Goal: Transaction & Acquisition: Book appointment/travel/reservation

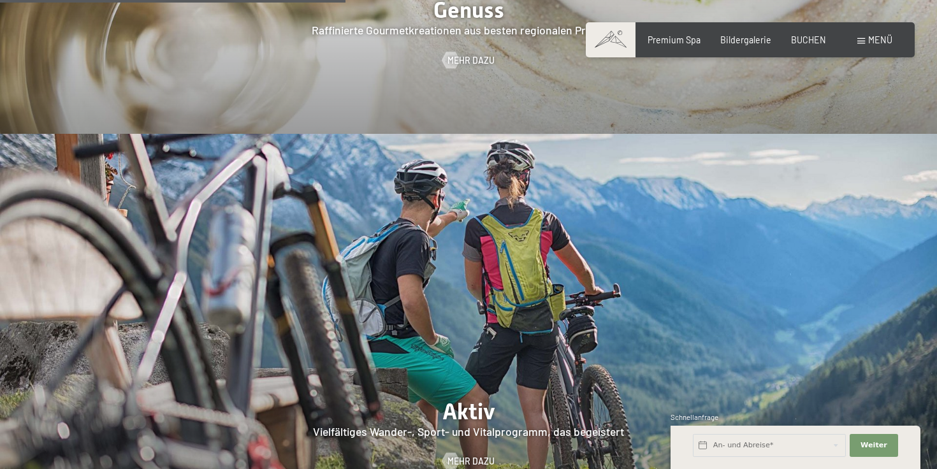
scroll to position [2198, 0]
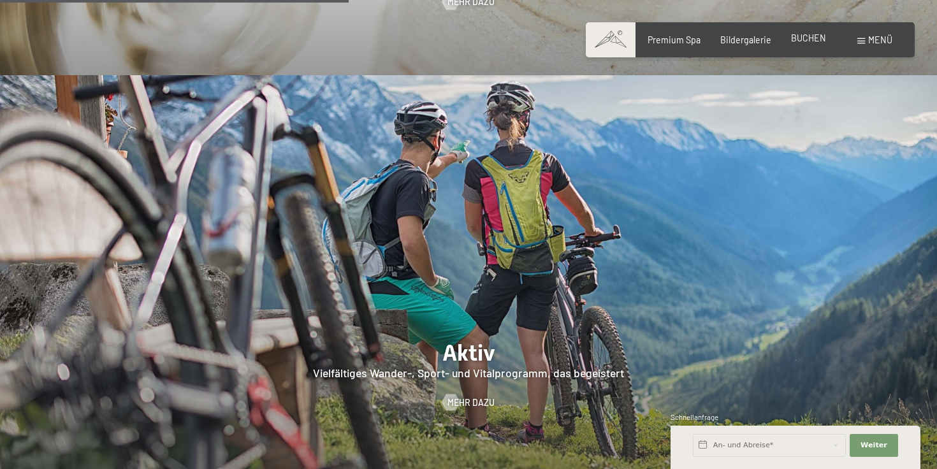
click at [797, 34] on span "BUCHEN" at bounding box center [808, 38] width 35 height 11
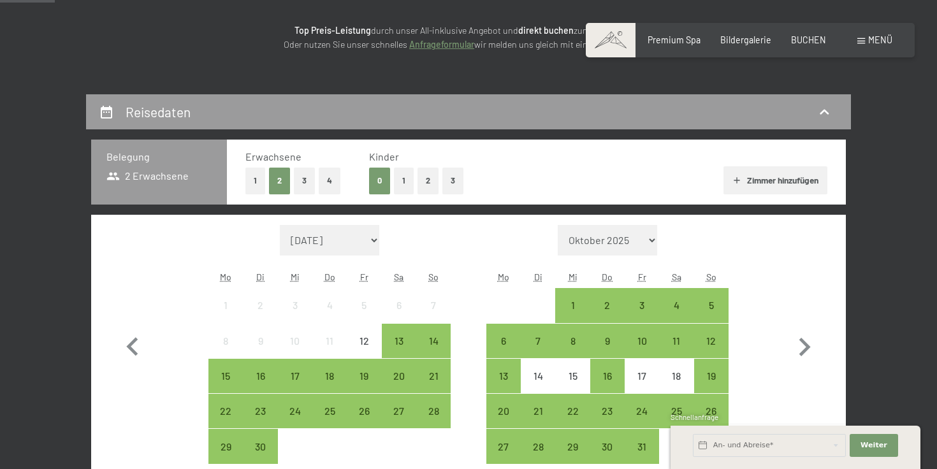
scroll to position [284, 0]
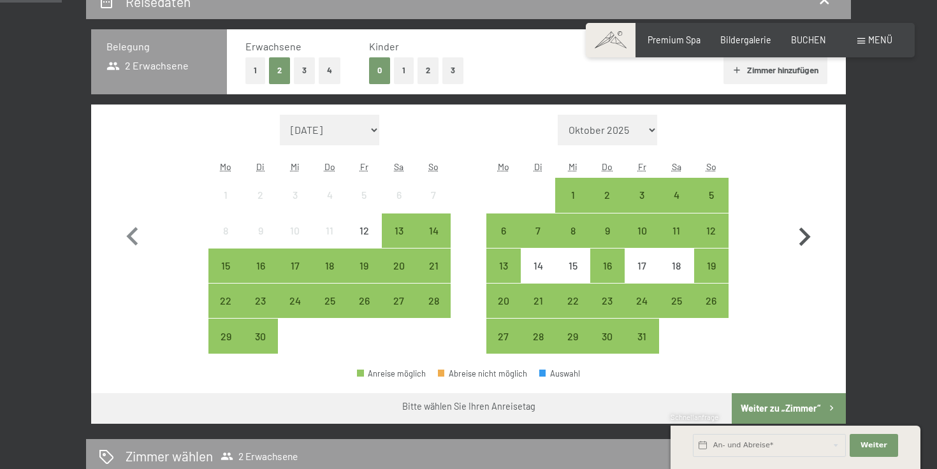
click at [801, 233] on icon "button" at bounding box center [804, 237] width 37 height 37
select select "[DATE]"
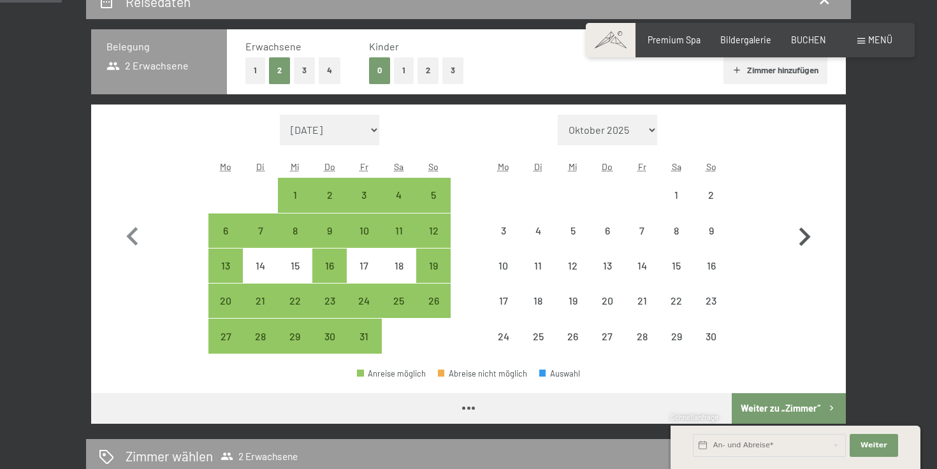
click at [801, 233] on icon "button" at bounding box center [804, 237] width 37 height 37
select select "[DATE]"
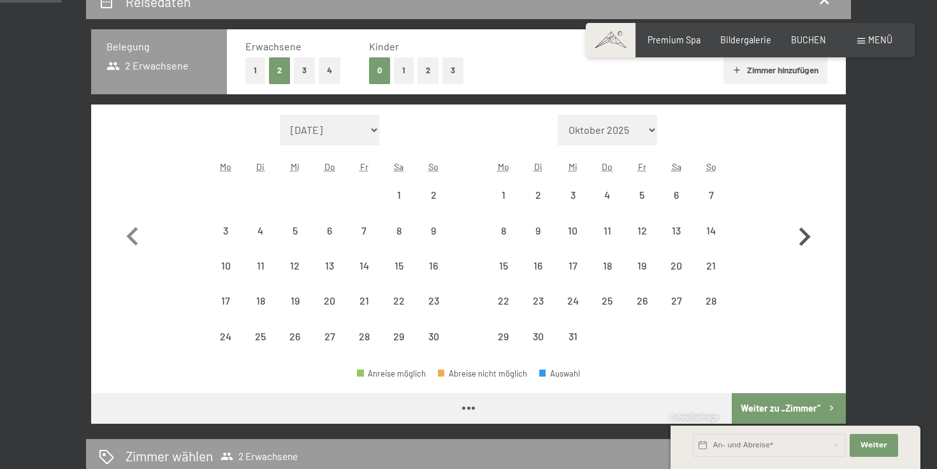
click at [801, 233] on icon "button" at bounding box center [804, 237] width 37 height 37
select select "[DATE]"
click at [801, 233] on icon "button" at bounding box center [804, 237] width 37 height 37
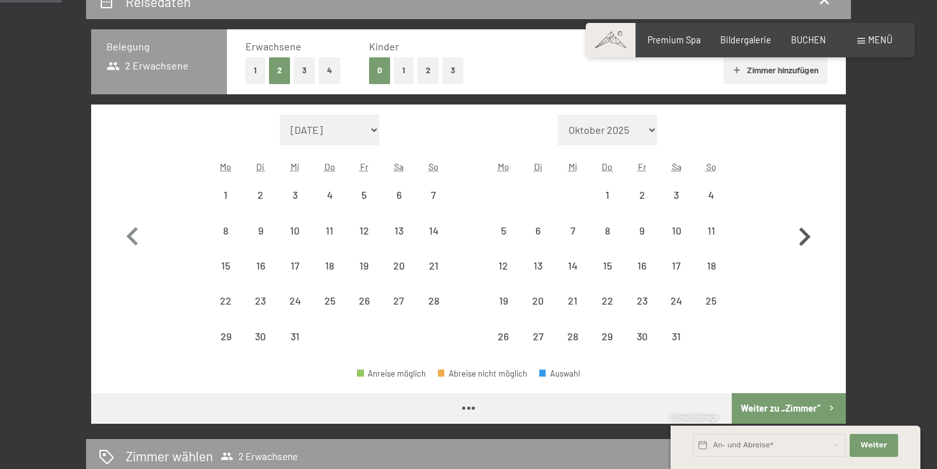
select select "[DATE]"
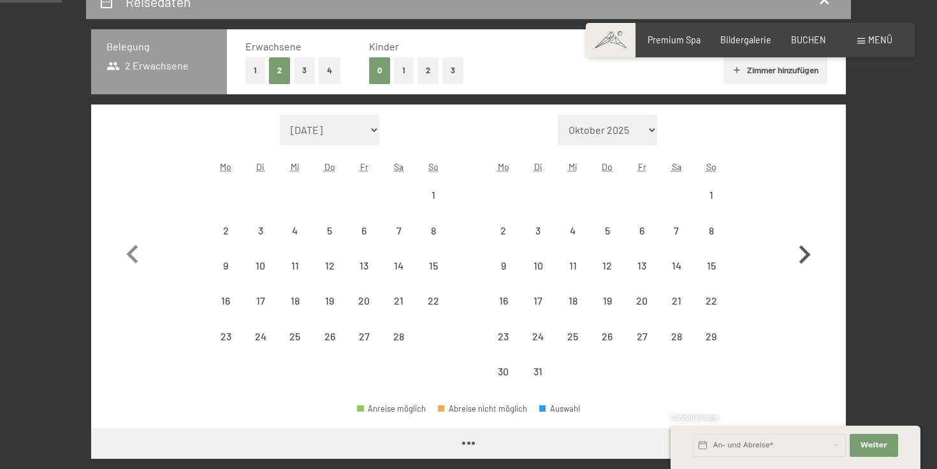
click at [801, 233] on button "button" at bounding box center [804, 252] width 37 height 275
click at [801, 237] on icon "button" at bounding box center [804, 255] width 37 height 37
select select "[DATE]"
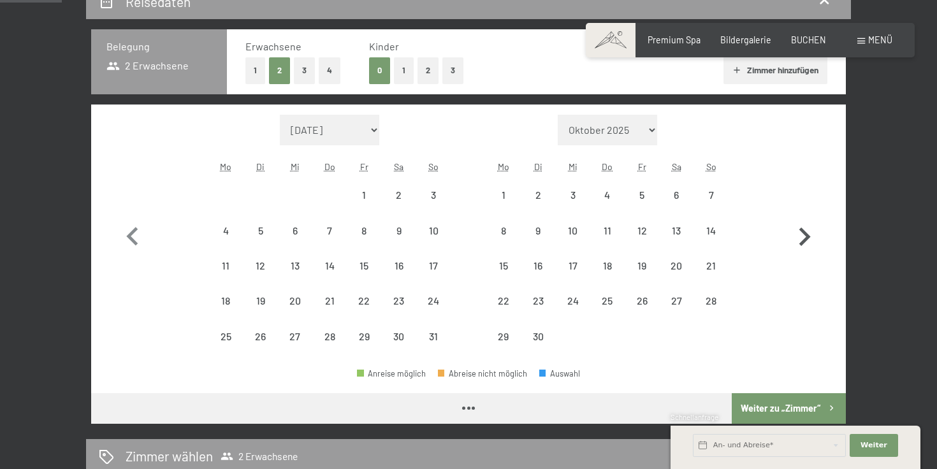
click at [801, 233] on icon "button" at bounding box center [804, 237] width 37 height 37
select select "[DATE]"
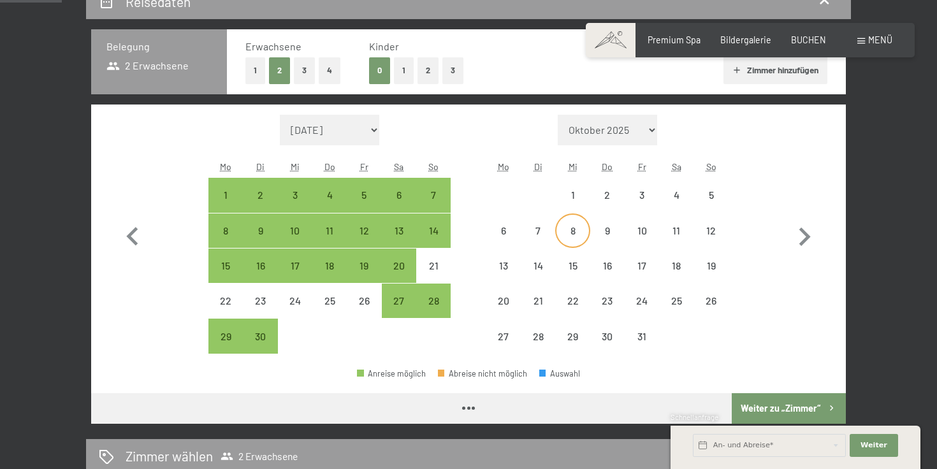
select select "[DATE]"
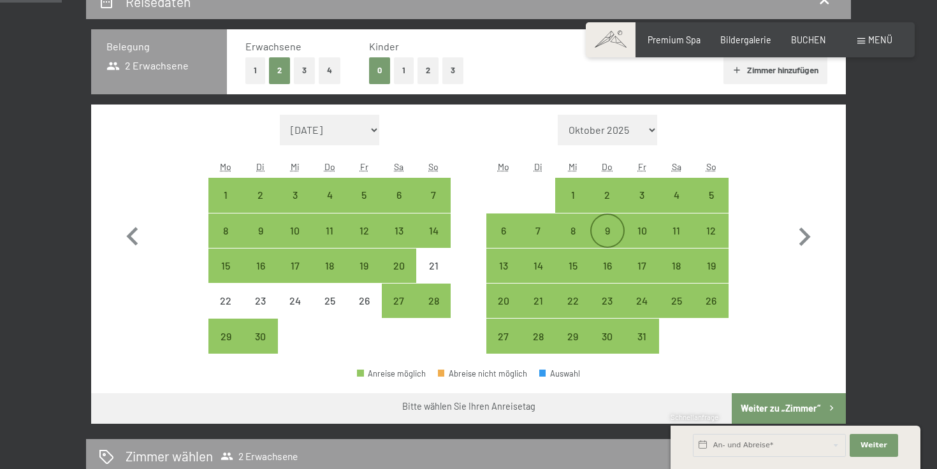
click at [601, 231] on div "9" at bounding box center [608, 242] width 32 height 32
select select "[DATE]"
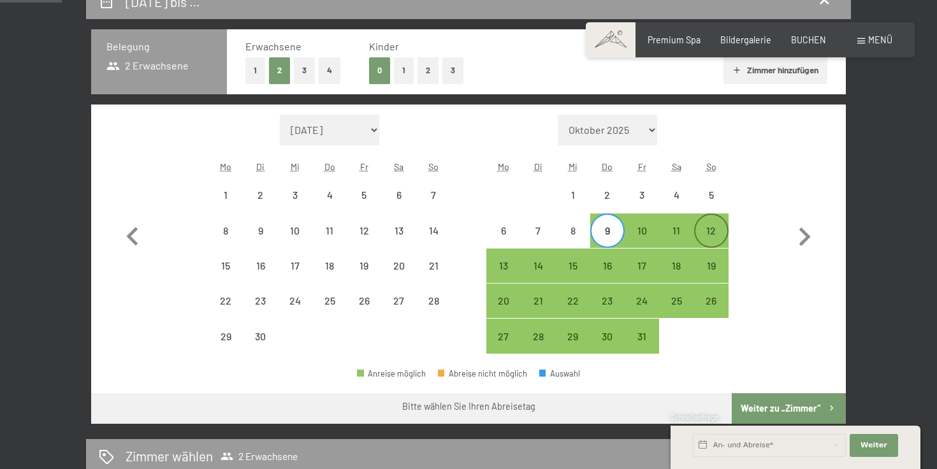
click at [715, 233] on div "12" at bounding box center [712, 242] width 32 height 32
select select "[DATE]"
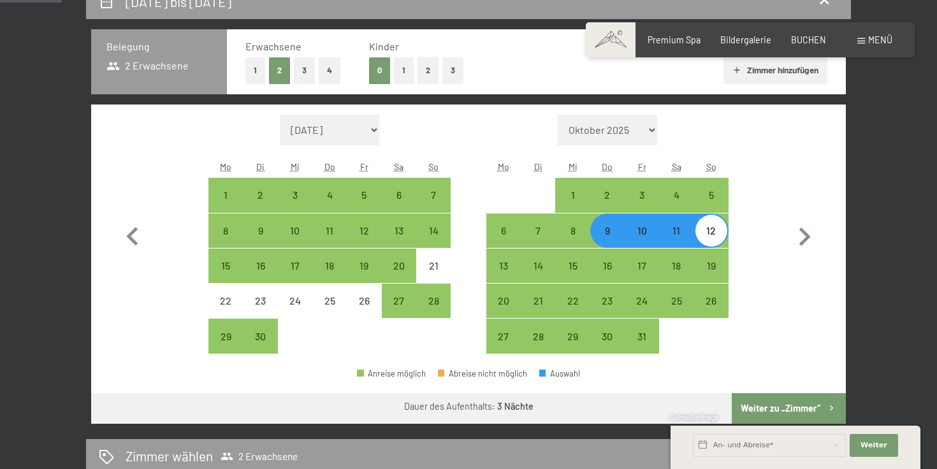
click at [796, 407] on button "Weiter zu „Zimmer“" at bounding box center [789, 408] width 114 height 31
select select "[DATE]"
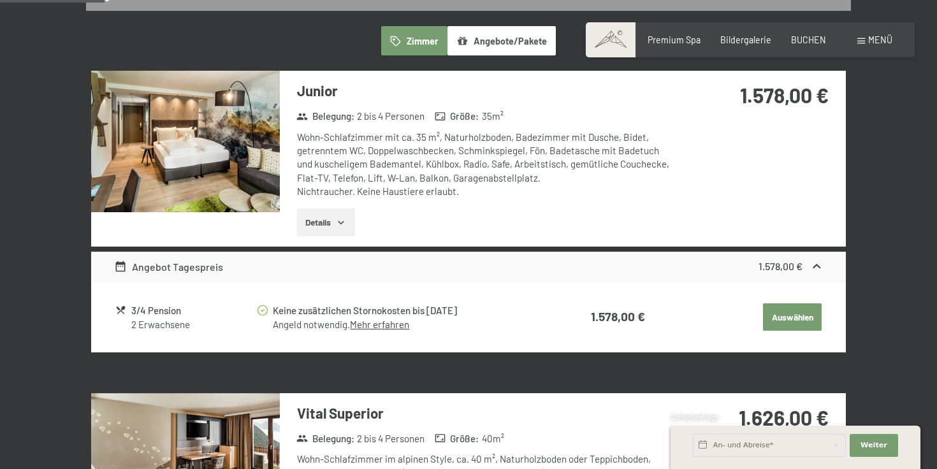
scroll to position [341, 0]
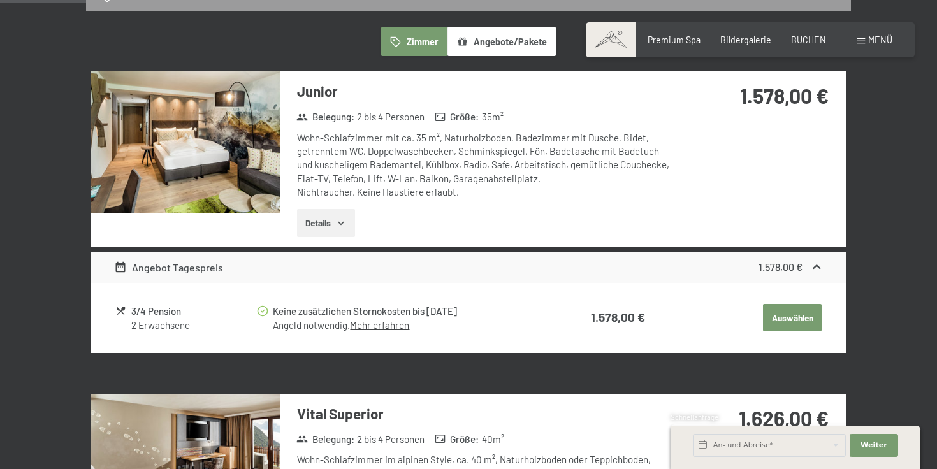
click at [221, 168] on img at bounding box center [185, 142] width 189 height 142
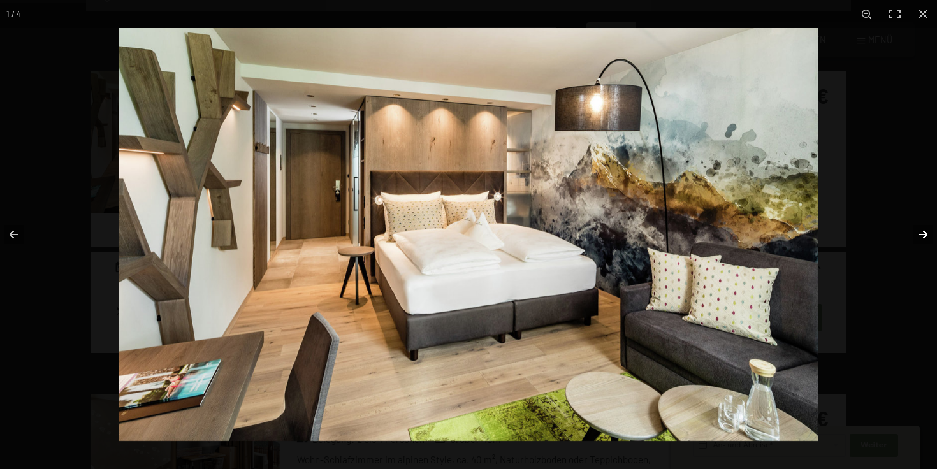
click at [923, 237] on button "button" at bounding box center [915, 235] width 45 height 64
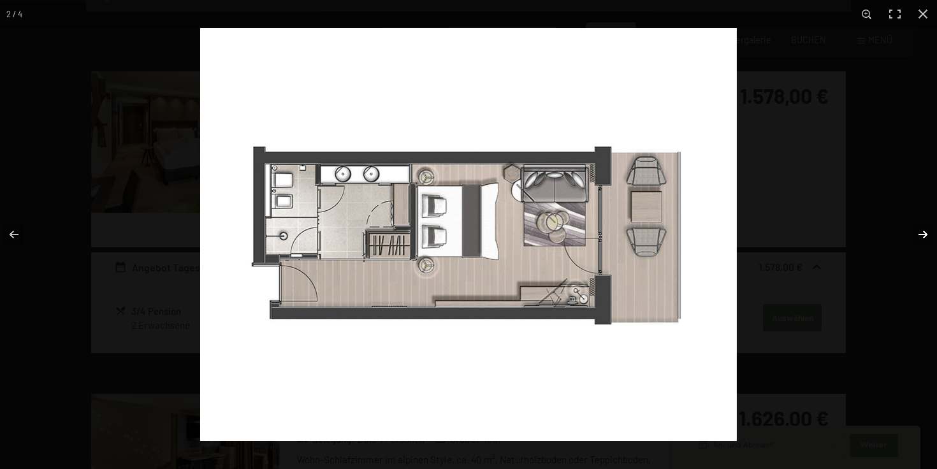
click at [923, 237] on button "button" at bounding box center [915, 235] width 45 height 64
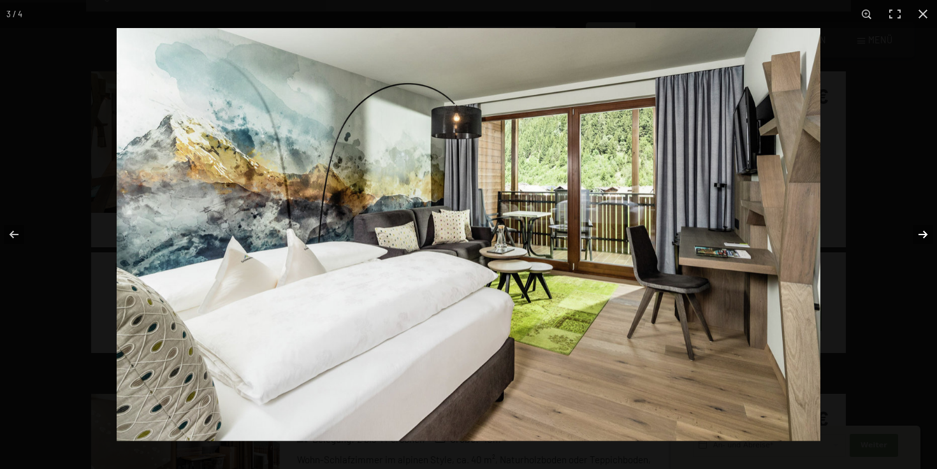
click at [923, 237] on button "button" at bounding box center [915, 235] width 45 height 64
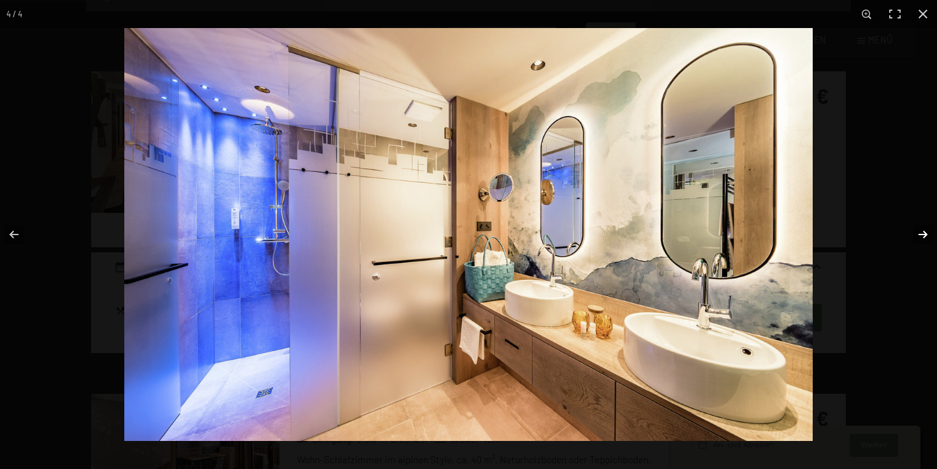
click at [923, 237] on button "button" at bounding box center [915, 235] width 45 height 64
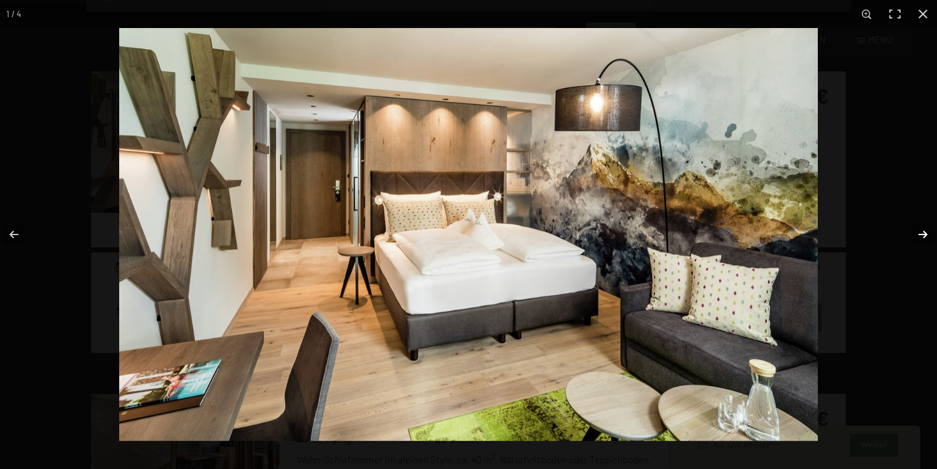
click at [923, 237] on button "button" at bounding box center [915, 235] width 45 height 64
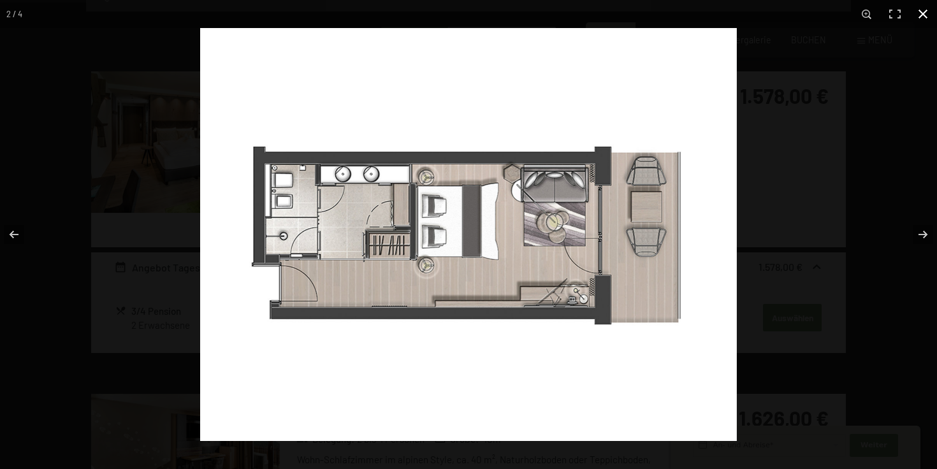
click at [923, 4] on button "button" at bounding box center [923, 14] width 28 height 28
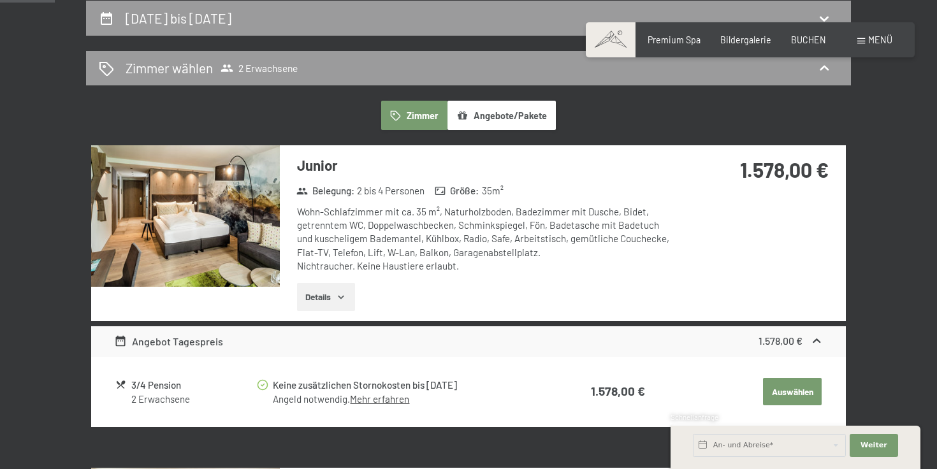
scroll to position [183, 0]
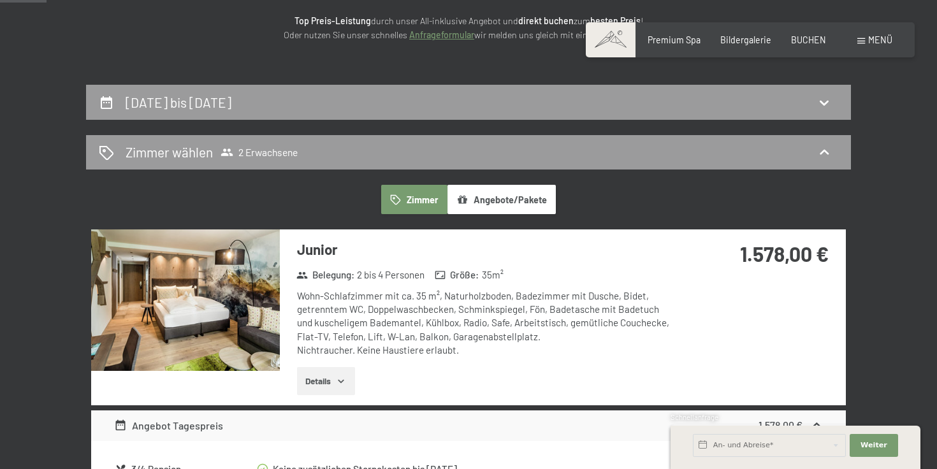
click at [541, 210] on button "Angebote/Pakete" at bounding box center [502, 199] width 108 height 29
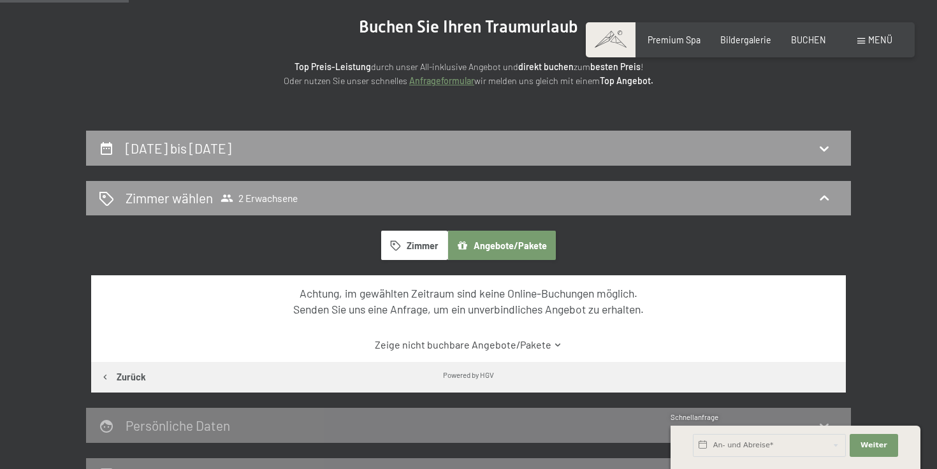
scroll to position [152, 0]
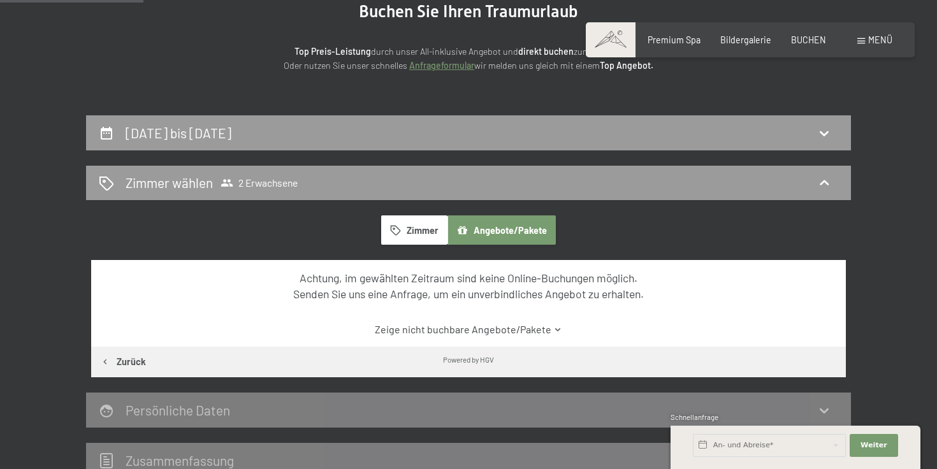
click at [405, 245] on div "Zimmer Angebote/Pakete Achtung, im gewählten Zeitraum sind keine Online-Buchung…" at bounding box center [468, 296] width 755 height 162
click at [405, 230] on button "Zimmer" at bounding box center [414, 229] width 66 height 29
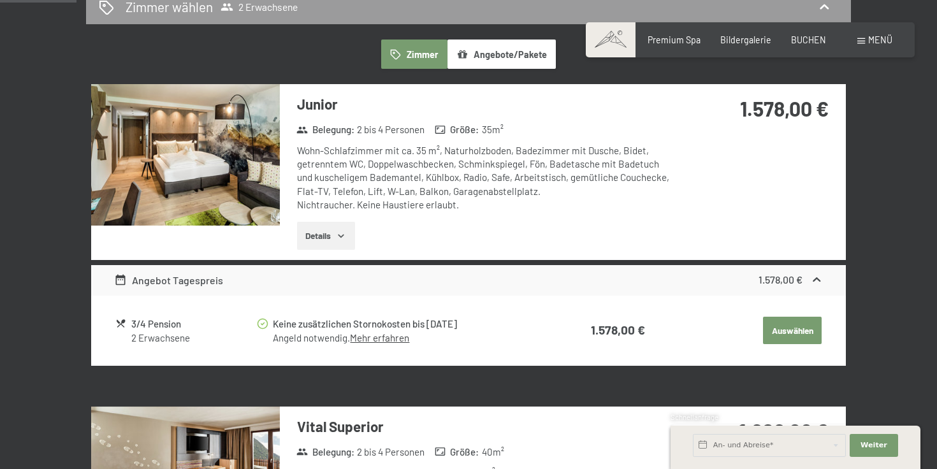
scroll to position [308, 0]
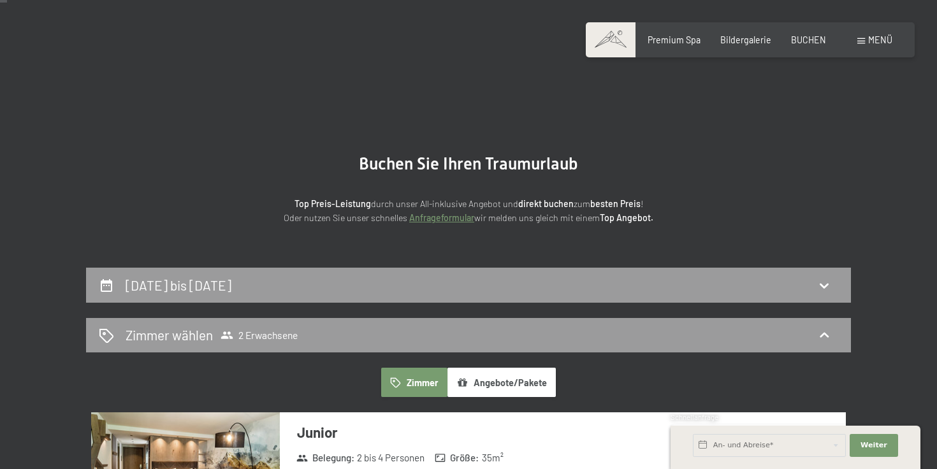
scroll to position [349, 0]
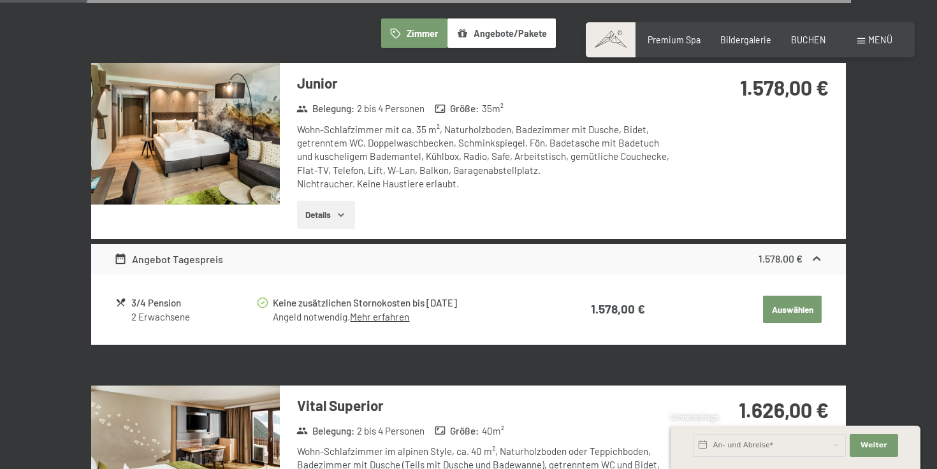
click at [844, 173] on div "Junior Belegung : 2 bis 4 Personen Größe : 35 m² Wohn-Schlafzimmer mit ca. 35 m…" at bounding box center [468, 150] width 755 height 175
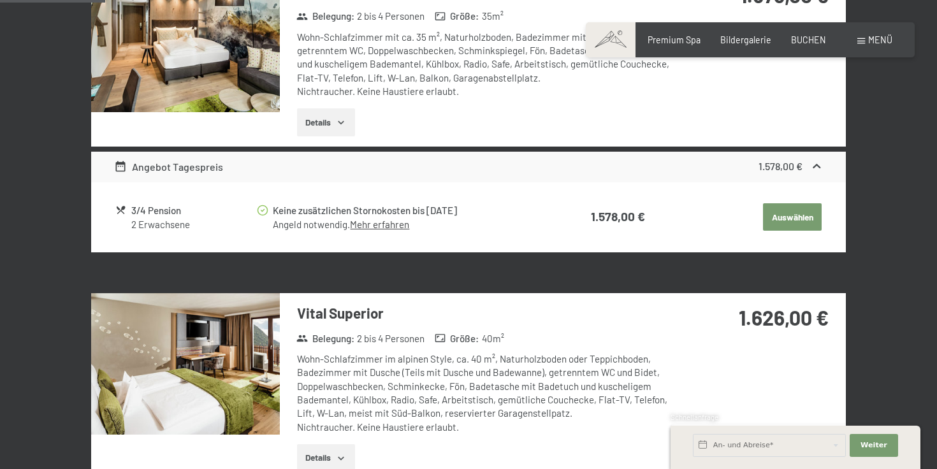
scroll to position [402, 0]
